Goal: Check status: Check status

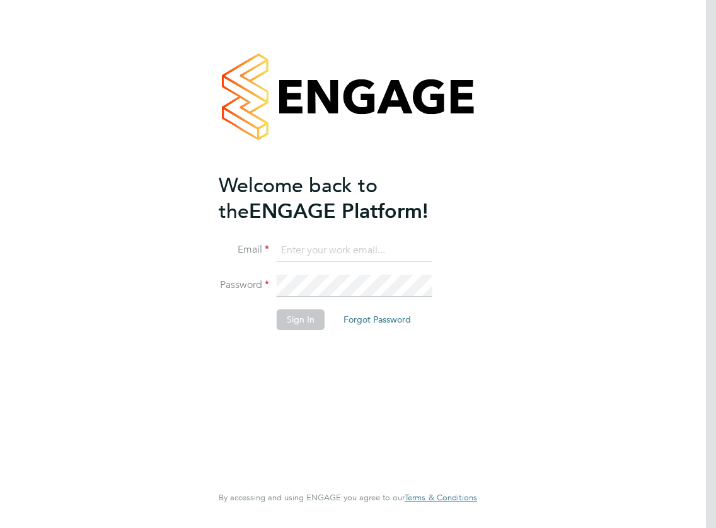
type input "[PERSON_NAME][EMAIL_ADDRESS][PERSON_NAME][DOMAIN_NAME]"
click at [288, 317] on button "Sign In" at bounding box center [301, 319] width 48 height 20
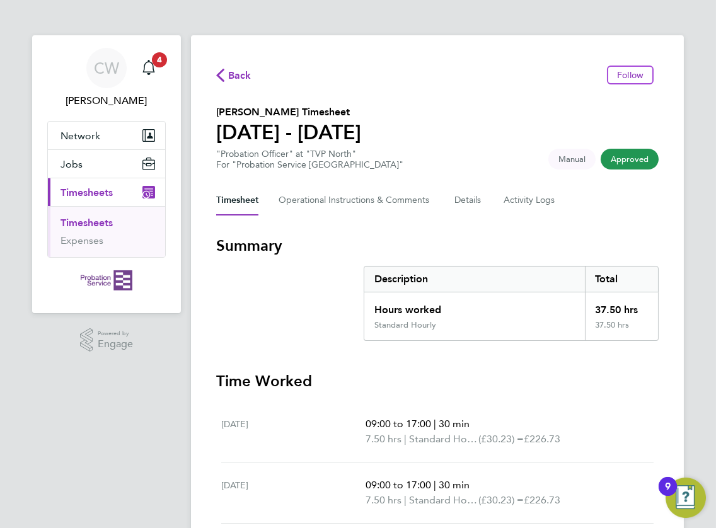
click at [627, 441] on p "7.50 hrs | Standard Hourly (£30.23) = £226.73" at bounding box center [504, 439] width 278 height 15
click at [156, 71] on icon "Main navigation" at bounding box center [148, 67] width 15 height 15
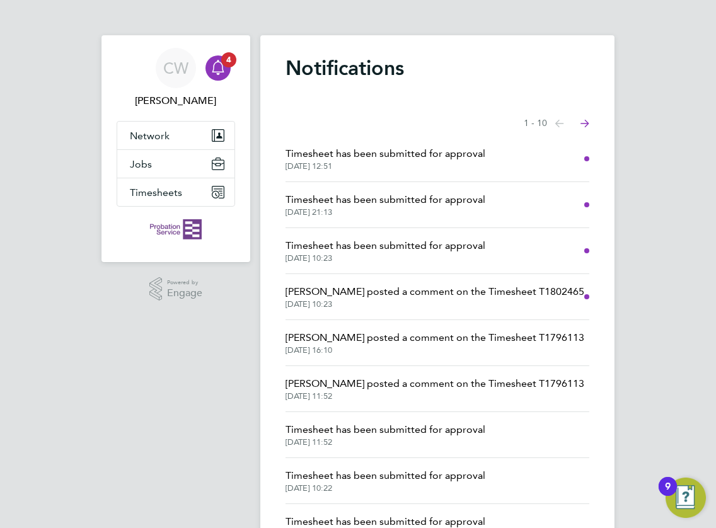
click at [375, 153] on span "Timesheet has been submitted for approval" at bounding box center [385, 153] width 200 height 15
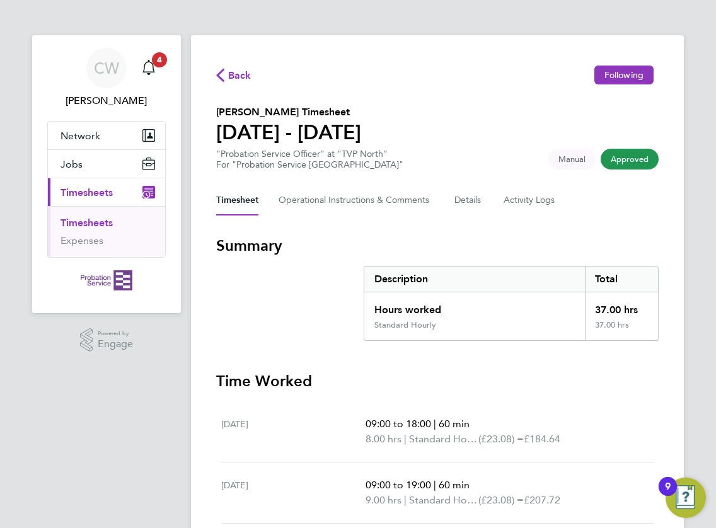
click at [678, 287] on div "Back Following Lincoln Alleyne's Timesheet 18 - 24 Aug 2025 "Probation Service …" at bounding box center [437, 432] width 493 height 794
